Goal: Information Seeking & Learning: Learn about a topic

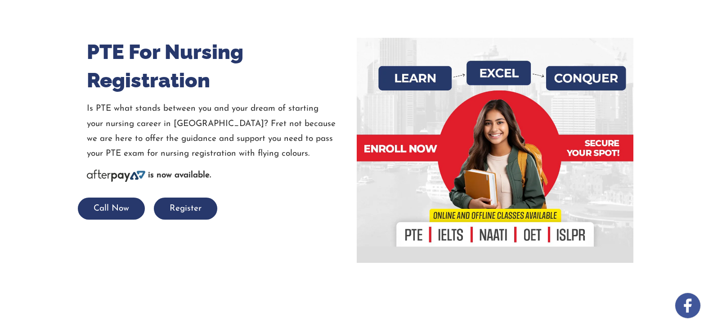
click at [415, 236] on div at bounding box center [494, 150] width 263 height 225
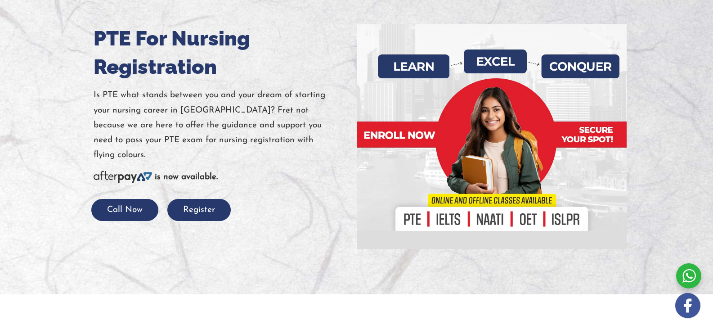
scroll to position [99, 0]
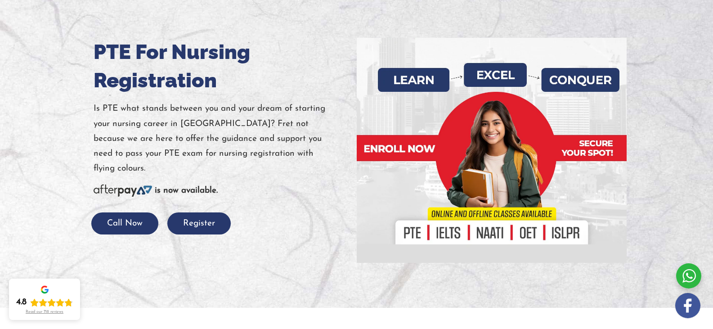
click at [415, 233] on div at bounding box center [491, 150] width 256 height 225
click at [414, 233] on div at bounding box center [491, 150] width 256 height 225
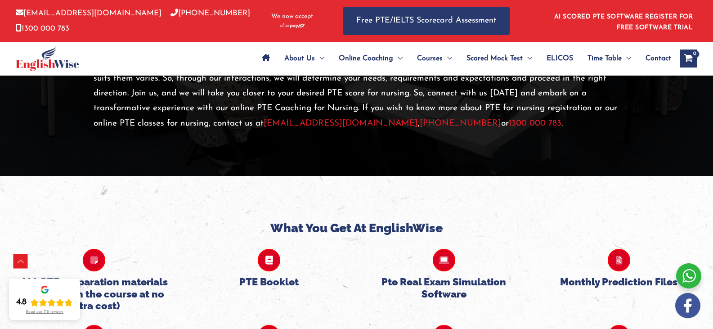
scroll to position [2032, 0]
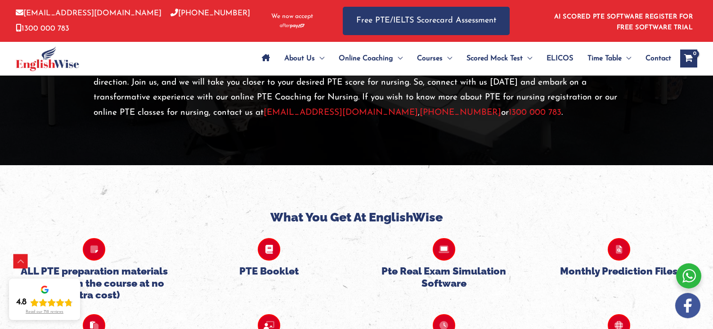
click at [95, 314] on icon at bounding box center [94, 325] width 22 height 22
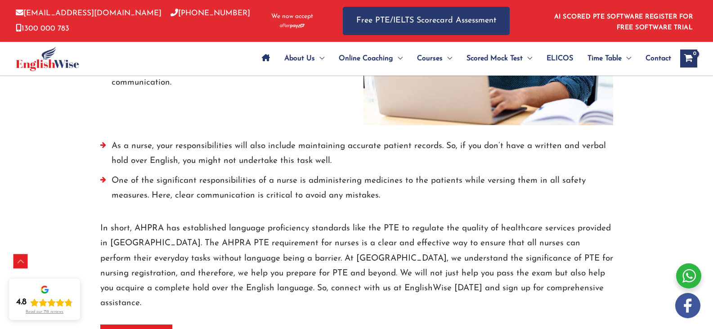
scroll to position [1268, 0]
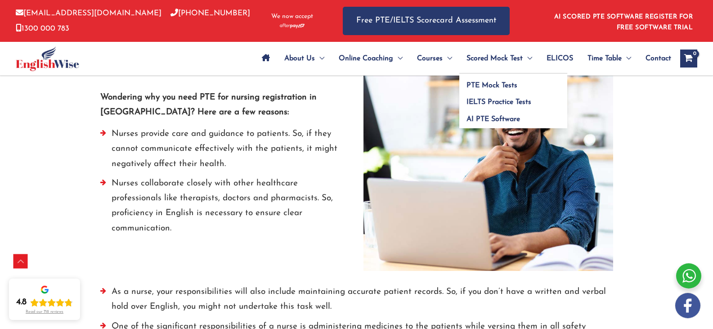
click at [481, 58] on span "Scored Mock Test" at bounding box center [494, 58] width 56 height 31
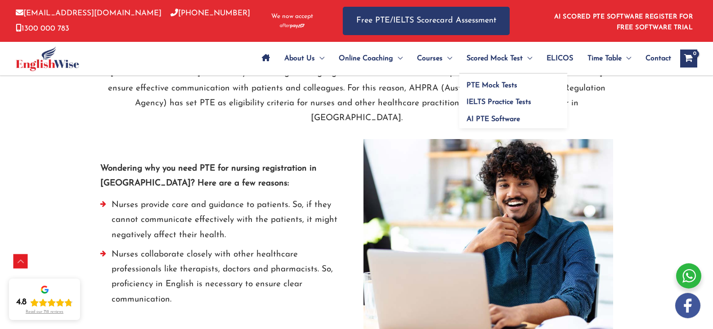
click at [481, 58] on span "Scored Mock Test" at bounding box center [494, 58] width 56 height 31
